Goal: Task Accomplishment & Management: Use online tool/utility

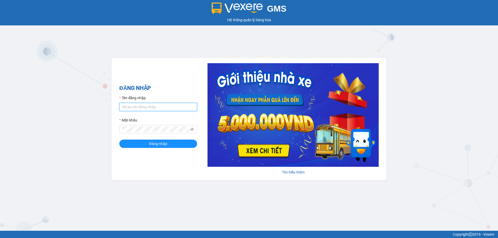
click at [138, 108] on input "Tên đăng nhập" at bounding box center [158, 107] width 78 height 8
type input "tranyen.thoidai"
drag, startPoint x: 155, startPoint y: 122, endPoint x: 155, endPoint y: 126, distance: 3.4
click at [155, 123] on div "Mật khẩu" at bounding box center [158, 121] width 78 height 8
click at [119, 140] on button "Đăng nhập" at bounding box center [158, 144] width 78 height 8
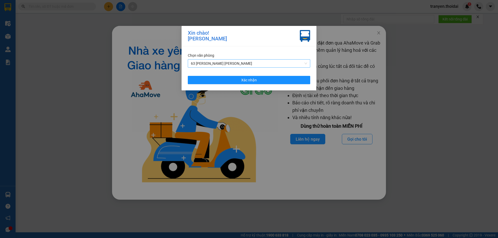
click at [232, 60] on span "63 [PERSON_NAME] [PERSON_NAME]" at bounding box center [249, 64] width 116 height 8
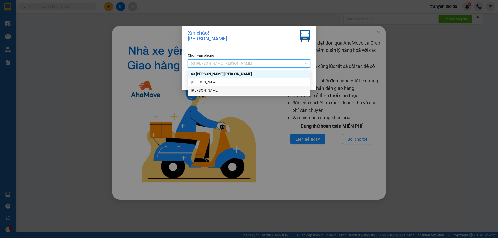
click at [217, 91] on div "[PERSON_NAME]" at bounding box center [249, 91] width 116 height 6
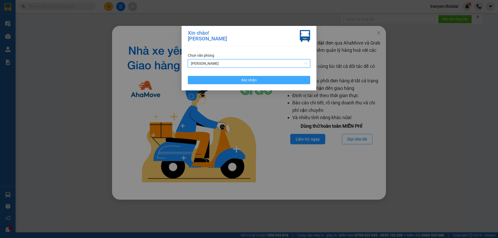
click at [259, 82] on button "Xác nhận" at bounding box center [249, 80] width 122 height 8
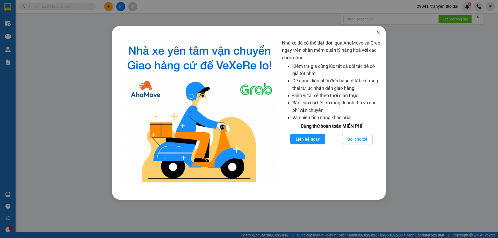
click at [378, 32] on icon "close" at bounding box center [378, 32] width 3 height 3
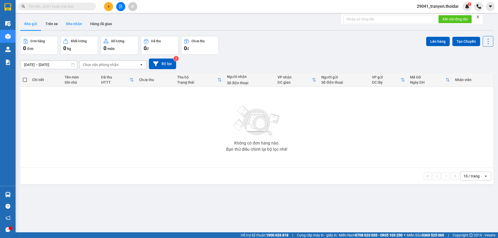
click at [75, 23] on button "Kho nhận" at bounding box center [74, 24] width 24 height 12
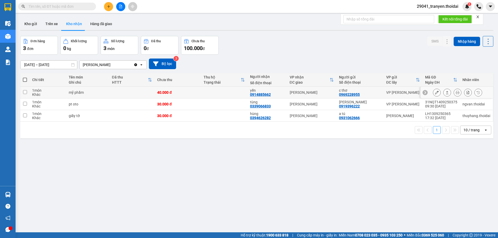
click at [24, 89] on td at bounding box center [24, 93] width 9 height 12
checkbox input "true"
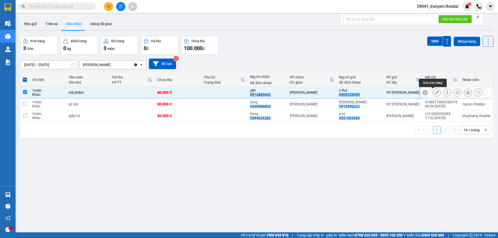
click at [435, 90] on button at bounding box center [436, 92] width 7 height 9
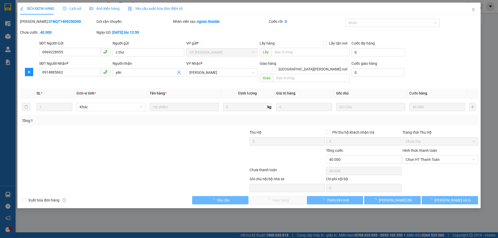
type input "0969228955"
type input "c thơ"
type input "0914885662"
type input "yến"
type input "40.000"
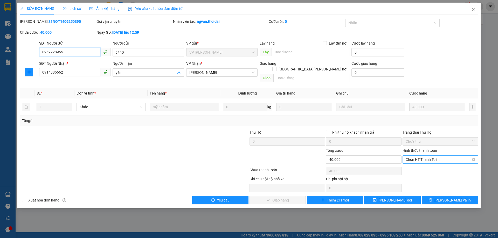
click at [419, 156] on span "Chọn HT Thanh Toán" at bounding box center [440, 160] width 69 height 8
click at [412, 162] on div "Tại văn phòng" at bounding box center [440, 165] width 69 height 6
type input "0"
click at [288, 198] on span "[PERSON_NAME] và [PERSON_NAME] hàng" at bounding box center [294, 201] width 70 height 6
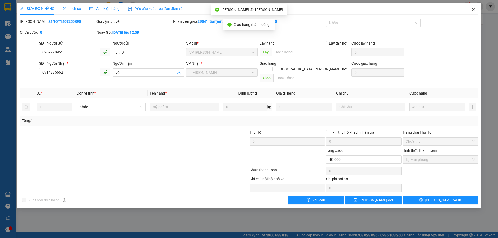
click at [473, 10] on icon "close" at bounding box center [473, 9] width 3 height 3
